Goal: Task Accomplishment & Management: Manage account settings

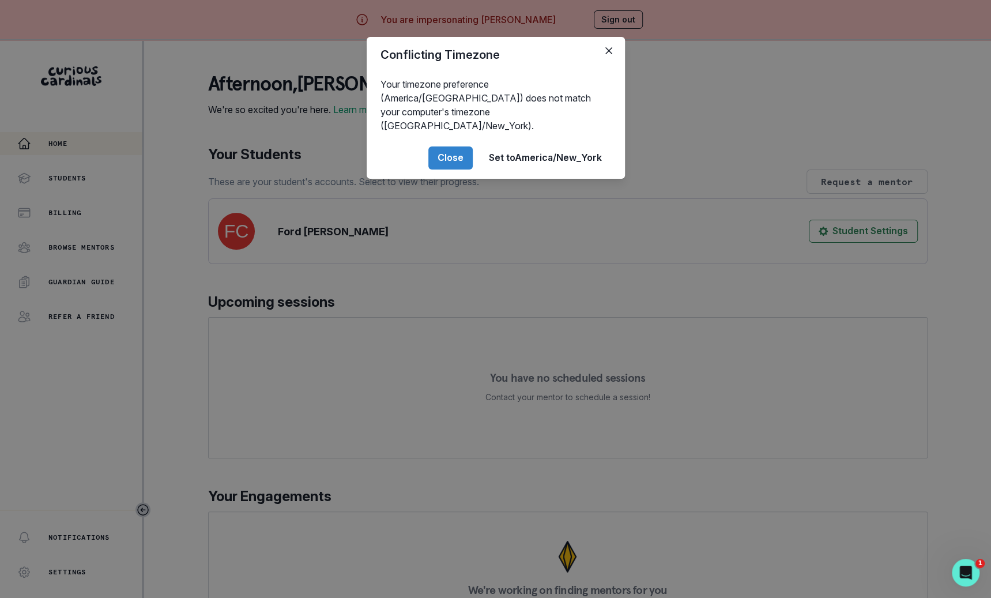
click at [270, 341] on div "Conflicting Timezone Your timezone preference (America/[GEOGRAPHIC_DATA]) does …" at bounding box center [495, 299] width 991 height 598
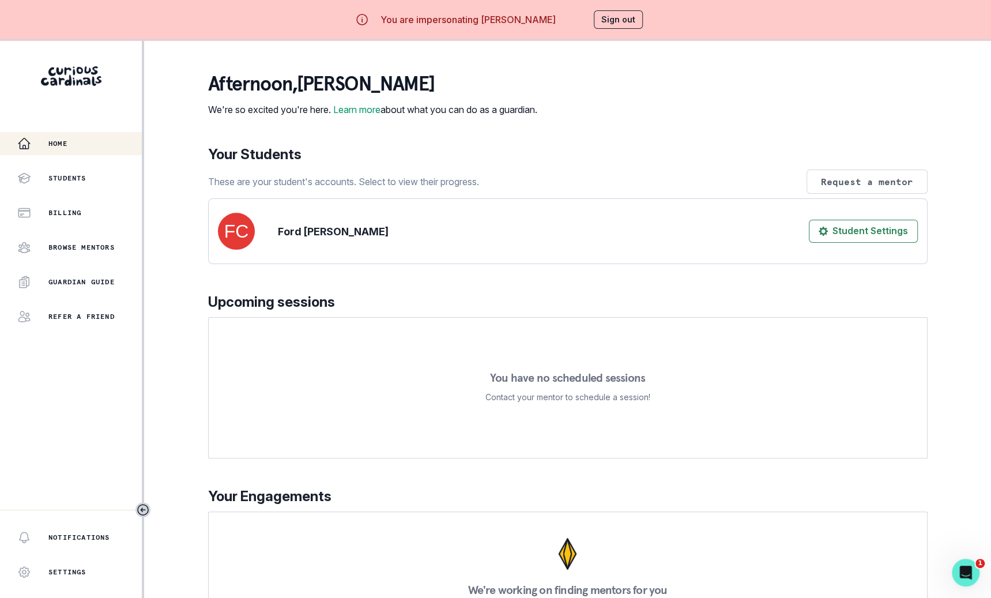
scroll to position [41, 0]
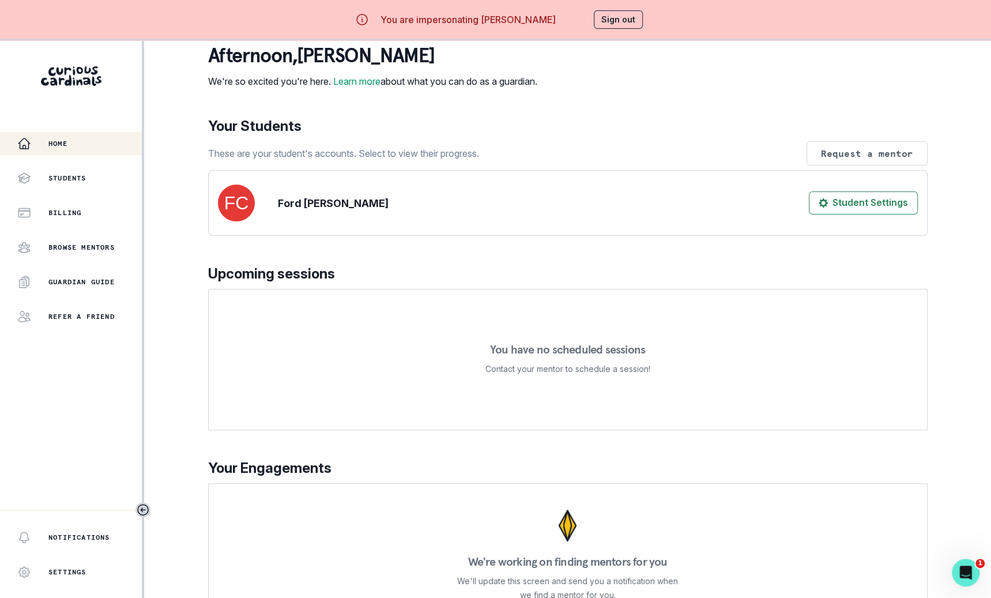
click at [95, 156] on div "Home Students Billing Browse Mentors Guardian Guide Refer a friend" at bounding box center [71, 230] width 142 height 196
click at [95, 182] on div "Students" at bounding box center [79, 178] width 125 height 14
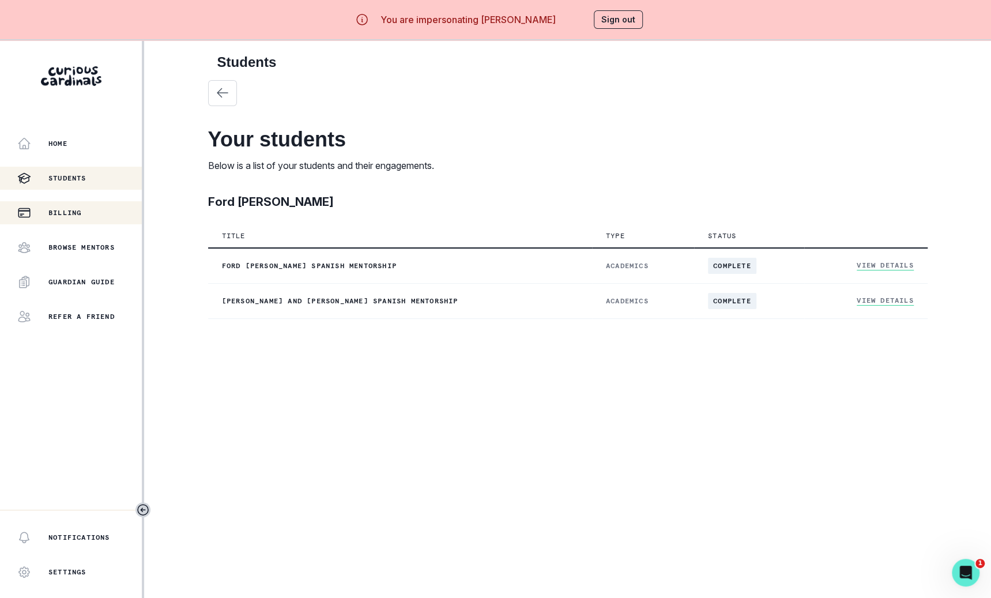
click at [95, 213] on div "Billing" at bounding box center [79, 213] width 125 height 14
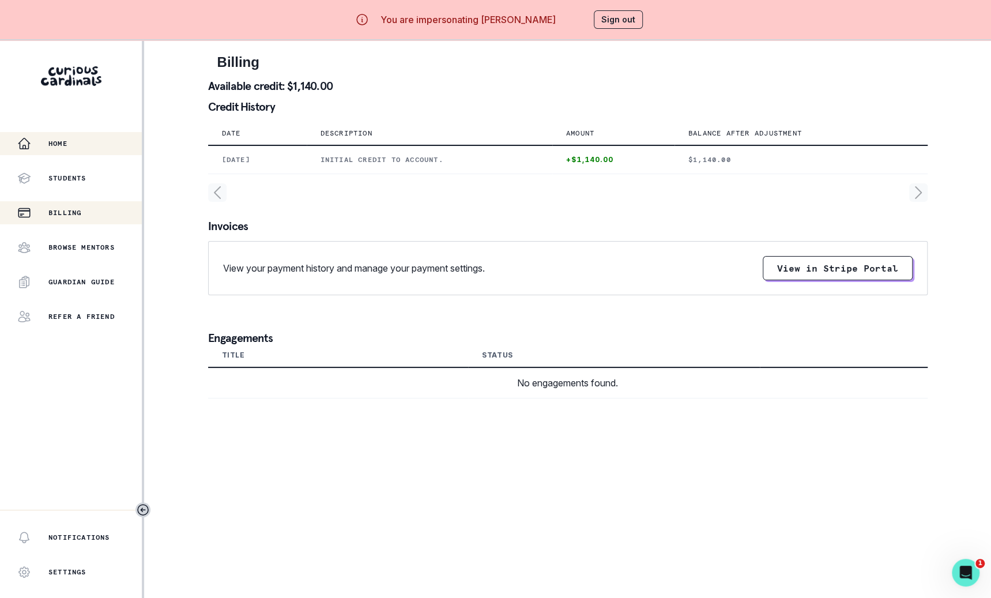
click at [95, 150] on button "Home" at bounding box center [71, 143] width 142 height 23
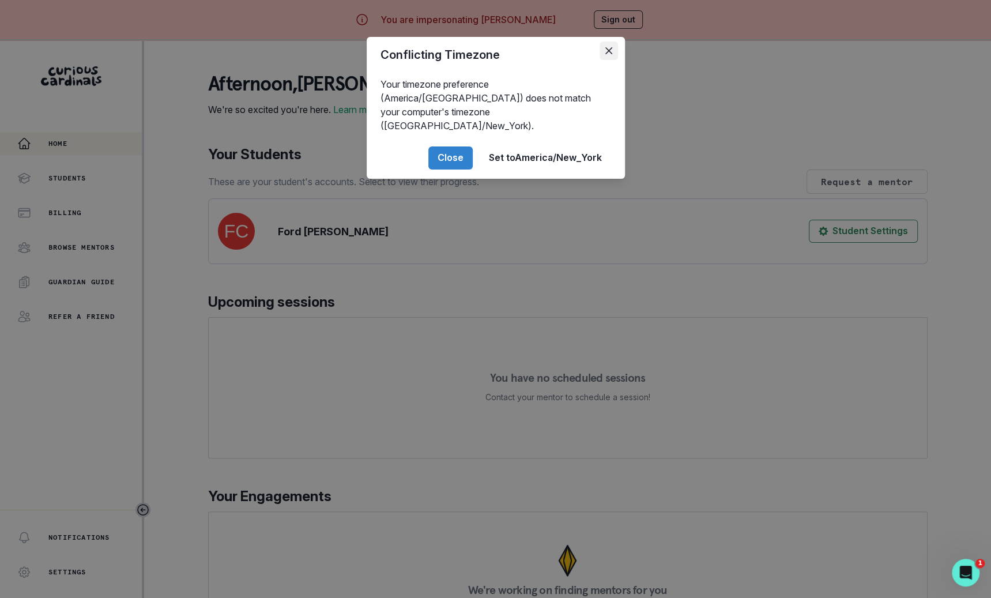
click at [601, 44] on button "Close" at bounding box center [609, 51] width 18 height 18
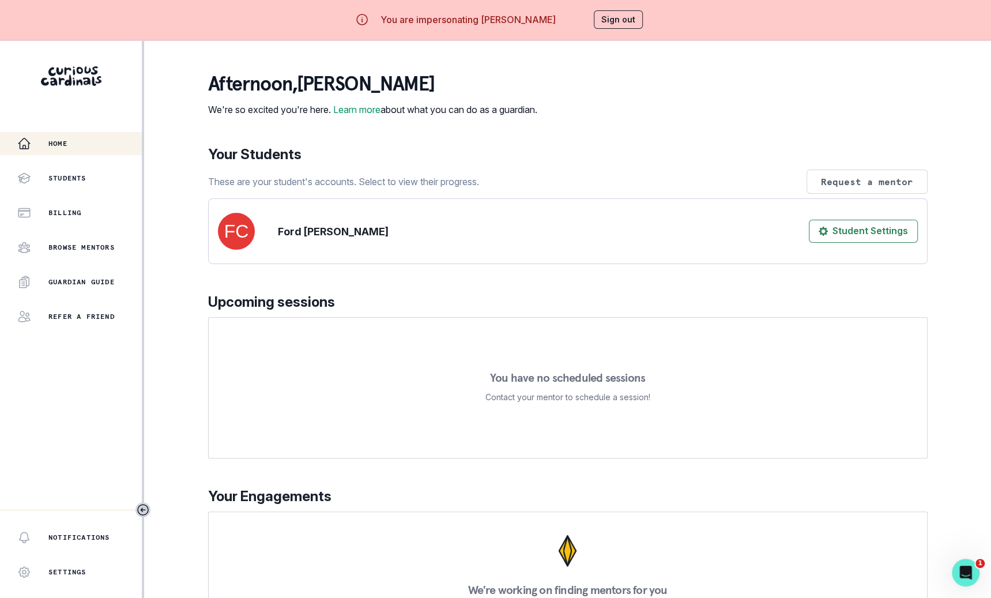
click at [637, 7] on div "You are impersonating [PERSON_NAME] Sign out" at bounding box center [495, 20] width 327 height 28
click at [636, 13] on button "Sign out" at bounding box center [618, 19] width 49 height 18
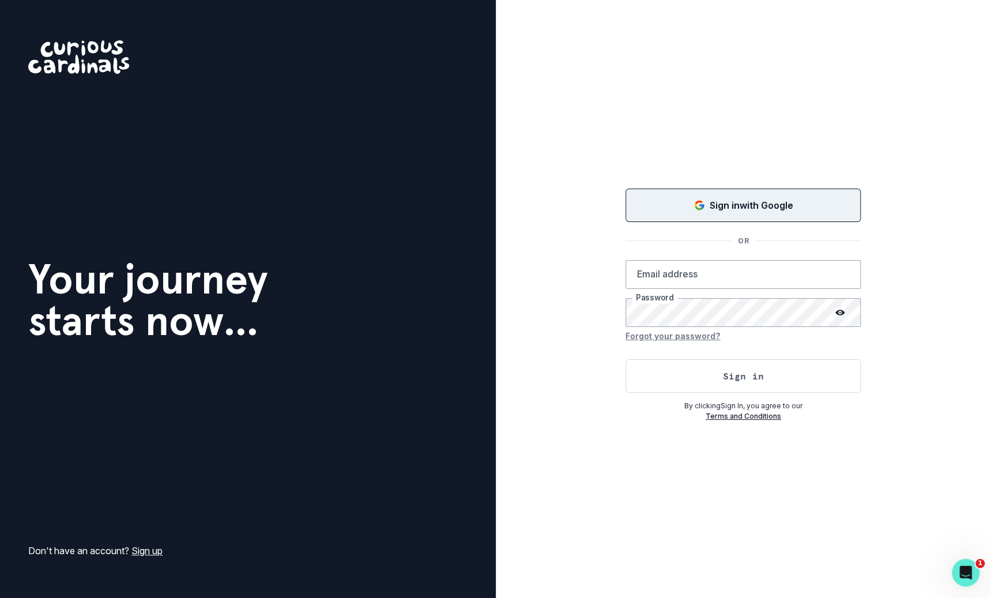
click at [658, 199] on div "Sign in with Google" at bounding box center [743, 205] width 206 height 14
